Goal: Navigation & Orientation: Find specific page/section

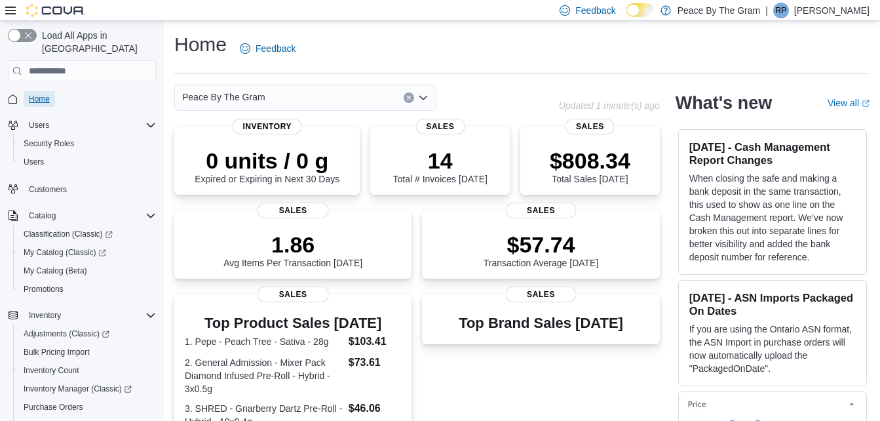
click at [44, 94] on span "Home" at bounding box center [39, 99] width 21 height 10
